Goal: Find specific page/section: Find specific page/section

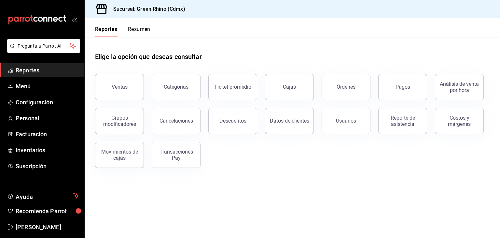
click at [135, 31] on button "Resumen" at bounding box center [139, 31] width 22 height 11
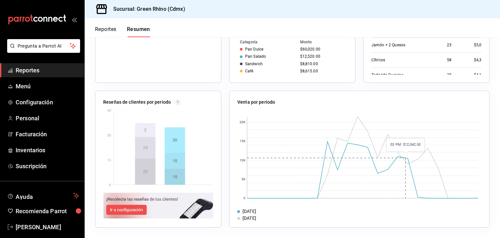
scroll to position [46, 0]
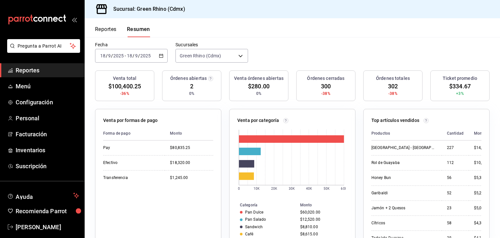
click at [112, 25] on div "Reportes Resumen" at bounding box center [117, 27] width 65 height 19
click at [112, 28] on button "Reportes" at bounding box center [105, 31] width 21 height 11
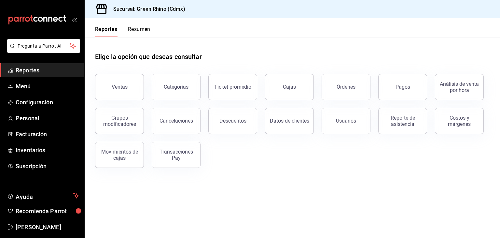
click at [136, 29] on button "Resumen" at bounding box center [139, 31] width 22 height 11
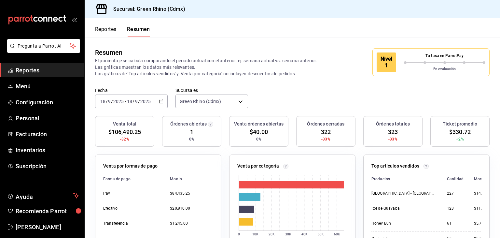
click at [410, 63] on div at bounding box center [445, 62] width 82 height 3
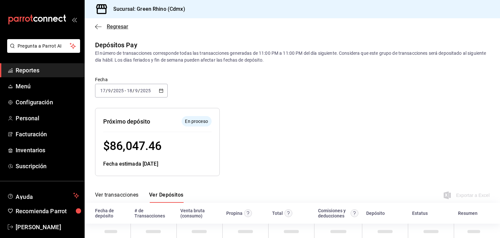
click at [109, 26] on span "Regresar" at bounding box center [117, 26] width 21 height 6
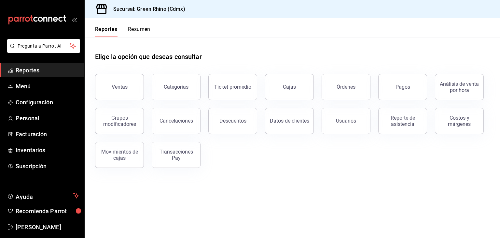
click at [145, 31] on button "Resumen" at bounding box center [139, 31] width 22 height 11
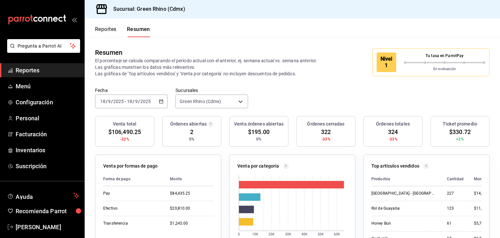
click at [116, 29] on button "Reportes" at bounding box center [105, 31] width 21 height 11
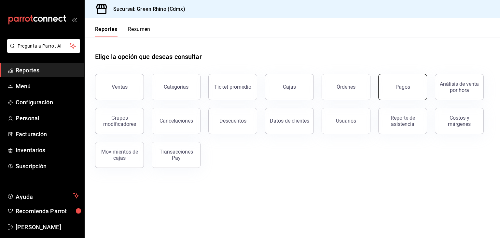
click at [418, 84] on button "Pagos" at bounding box center [402, 87] width 49 height 26
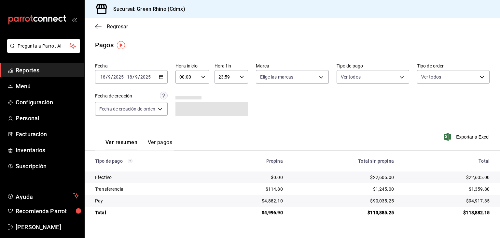
click at [106, 24] on span "Regresar" at bounding box center [111, 26] width 33 height 6
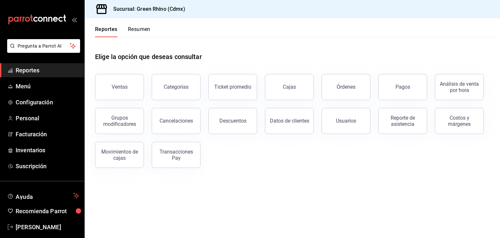
click at [144, 32] on button "Resumen" at bounding box center [139, 31] width 22 height 11
